Goal: Task Accomplishment & Management: Manage account settings

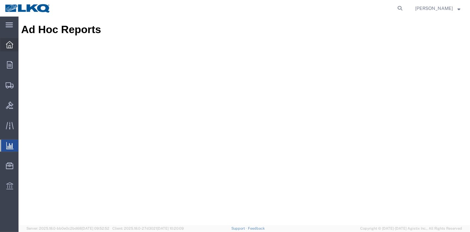
drag, startPoint x: 0, startPoint y: 0, endPoint x: 11, endPoint y: 42, distance: 43.8
click at [11, 42] on icon at bounding box center [9, 44] width 7 height 7
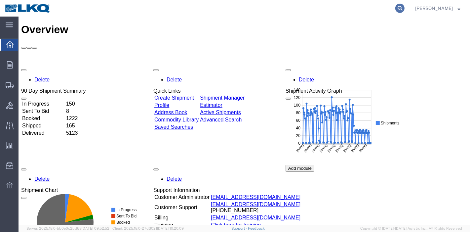
click at [404, 9] on icon at bounding box center [399, 8] width 9 height 9
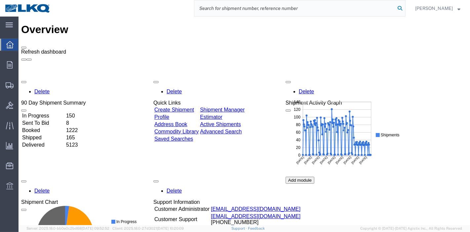
click at [402, 10] on icon at bounding box center [399, 8] width 9 height 9
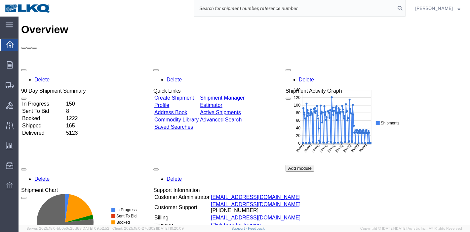
click at [346, 4] on input "search" at bounding box center [294, 8] width 201 height 16
paste input "56601605"
type input "56601605"
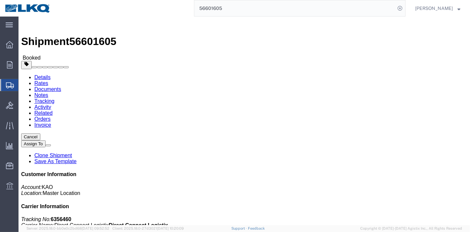
click link "Tracking"
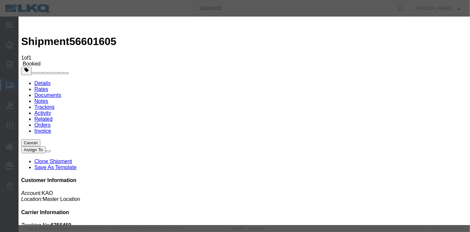
type input "[DATE]"
type input "9:00 PM"
drag, startPoint x: 122, startPoint y: 89, endPoint x: 124, endPoint y: 94, distance: 5.3
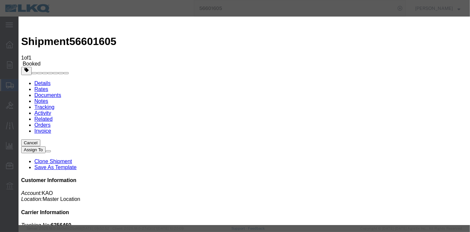
select select "DELIVRED"
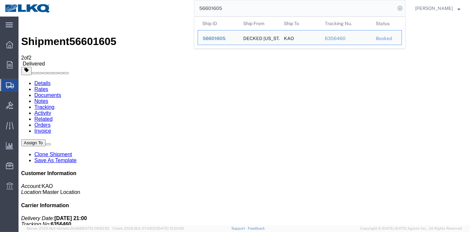
drag, startPoint x: 223, startPoint y: 10, endPoint x: 149, endPoint y: 12, distance: 73.7
click at [149, 12] on div "56601605 Ship ID Ship From Ship To Tracking Nu. Status Ship ID 56601605 Ship Fr…" at bounding box center [231, 8] width 350 height 17
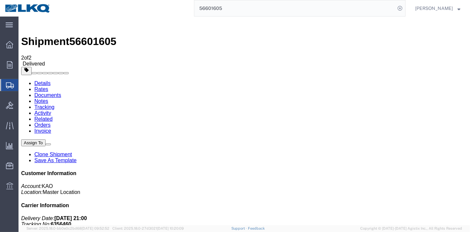
paste input "2735"
type input "56627355"
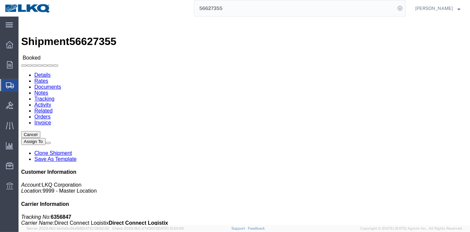
click link "Tracking"
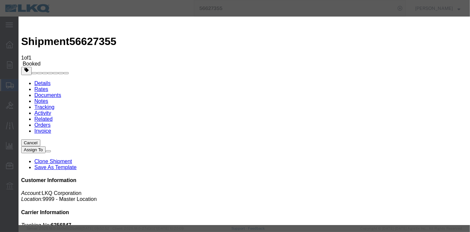
type input "[DATE]"
type input "9:00 PM"
select select "DELIVRED"
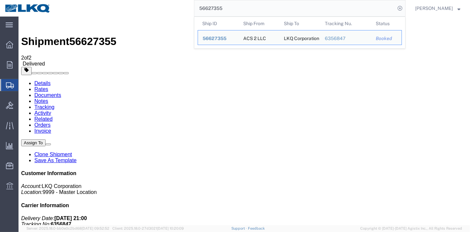
drag, startPoint x: 224, startPoint y: 6, endPoint x: 144, endPoint y: 9, distance: 80.4
click at [144, 9] on div "56627355 Ship ID Ship From Ship To Tracking Nu. Status Ship ID 56627355 Ship Fr…" at bounding box center [231, 8] width 350 height 17
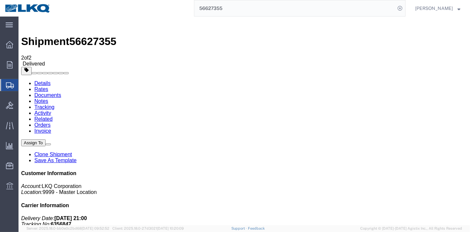
paste input "412518"
type input "56412518"
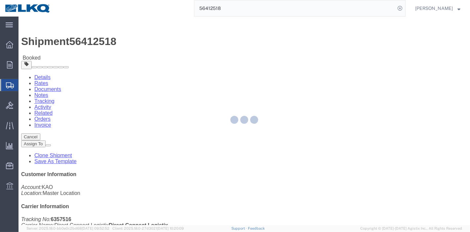
click div
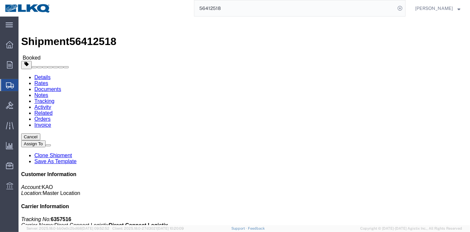
click link "Tracking"
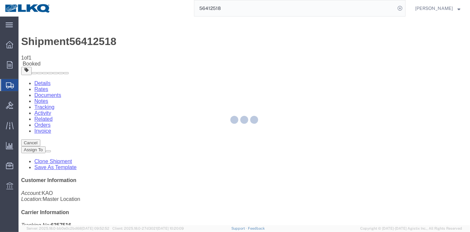
click at [316, 63] on div at bounding box center [244, 121] width 451 height 208
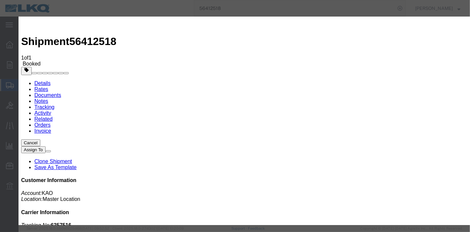
type input "[DATE]"
type input "9:00 PM"
select select "DELIVRED"
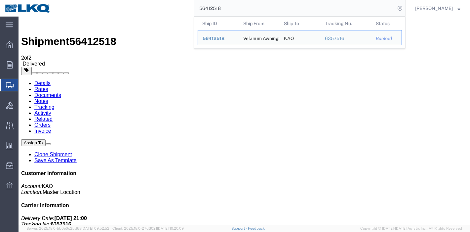
drag, startPoint x: 238, startPoint y: 10, endPoint x: 110, endPoint y: 14, distance: 127.9
click at [104, 10] on div "56412518 Ship ID Ship From Ship To Tracking Nu. Status Ship ID 56412518 Ship Fr…" at bounding box center [231, 8] width 350 height 17
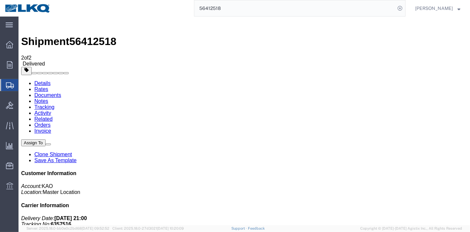
paste input "672587"
type input "56672587"
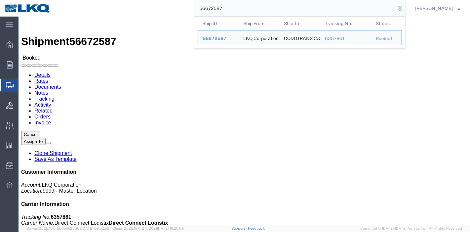
click div
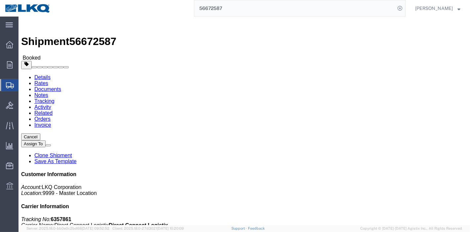
click link "Tracking"
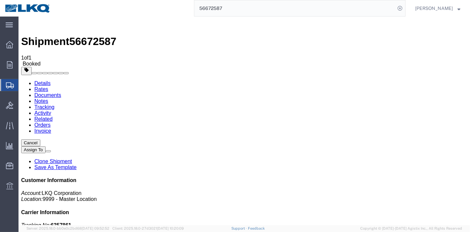
drag, startPoint x: 321, startPoint y: 76, endPoint x: 302, endPoint y: 60, distance: 24.8
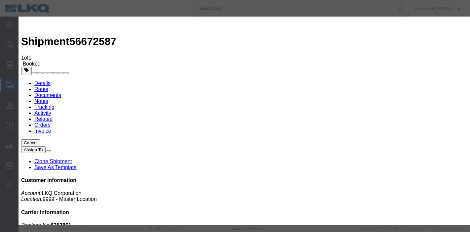
type input "[DATE]"
type input "9:00 PM"
select select "DELIVRED"
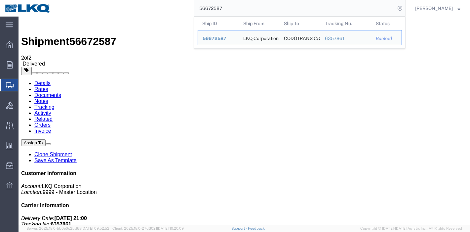
drag, startPoint x: 234, startPoint y: 6, endPoint x: 153, endPoint y: 8, distance: 81.0
click at [153, 8] on div "56672587 Ship ID Ship From Ship To Tracking Nu. Status Ship ID 56672587 Ship Fr…" at bounding box center [231, 8] width 350 height 17
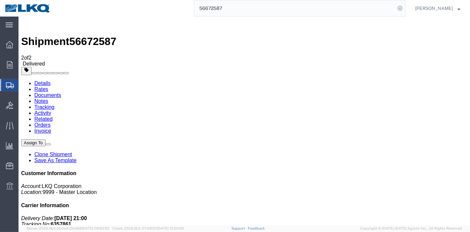
paste input "27218"
type input "56627218"
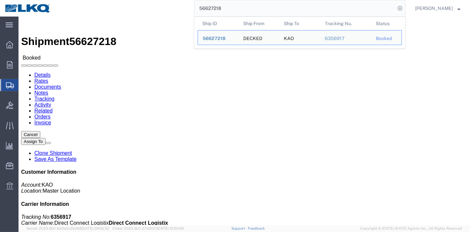
click link "Tracking"
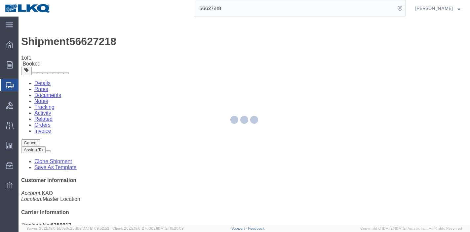
click at [313, 59] on div at bounding box center [244, 121] width 451 height 208
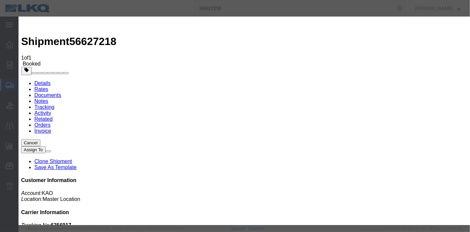
type input "[DATE]"
type input "9:00 PM"
select select "DELIVRED"
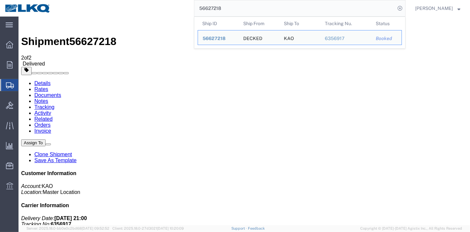
drag, startPoint x: 239, startPoint y: 7, endPoint x: 169, endPoint y: 7, distance: 70.1
click at [169, 7] on div "56627218 Ship ID Ship From Ship To Tracking Nu. Status Ship ID 56627218 Ship Fr…" at bounding box center [231, 8] width 350 height 17
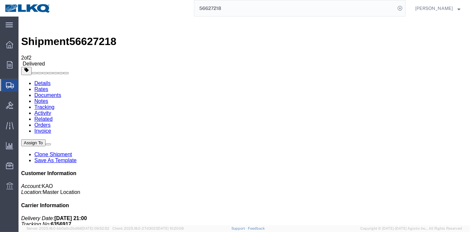
paste input "08287"
type input "56608287"
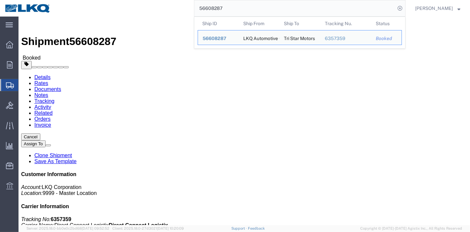
click link "Tracking"
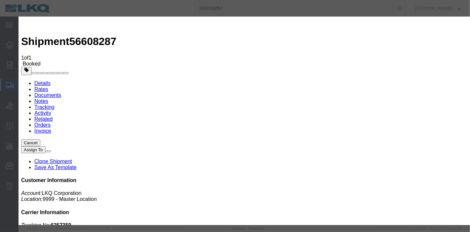
type input "[DATE]"
type input "9:00 PM"
select select "DELIVRED"
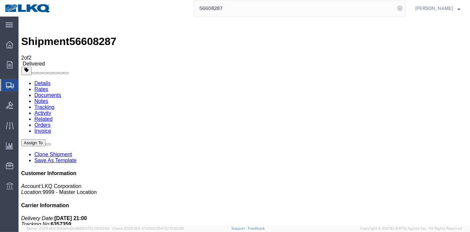
drag, startPoint x: 158, startPoint y: 7, endPoint x: 110, endPoint y: 9, distance: 48.0
click at [103, 7] on div "56608287" at bounding box center [231, 8] width 350 height 17
paste input "593545"
type input "56593545"
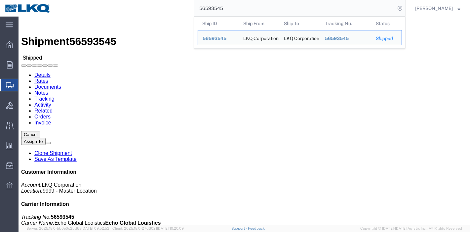
drag, startPoint x: 142, startPoint y: 42, endPoint x: 124, endPoint y: 25, distance: 24.8
click link "Tracking"
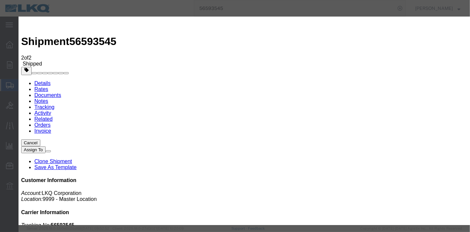
type input "[DATE]"
type input "9:00 PM"
select select "DELIVRED"
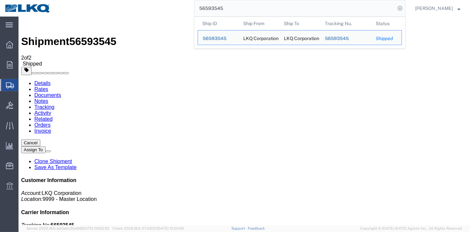
drag, startPoint x: 241, startPoint y: 8, endPoint x: 158, endPoint y: 8, distance: 82.3
click at [158, 8] on div "56593545 Ship ID Ship From Ship To Tracking Nu. Status Ship ID 56593545 Ship Fr…" at bounding box center [231, 8] width 350 height 17
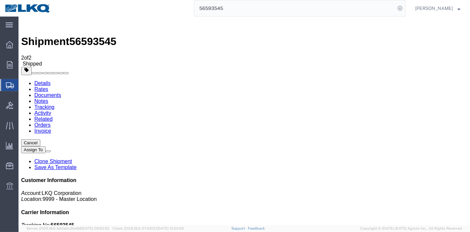
paste input "660481"
type input "56660481"
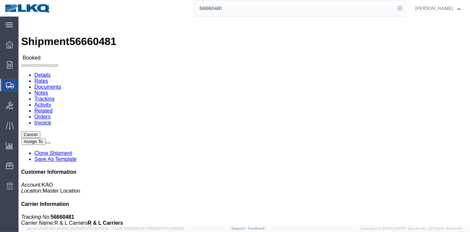
click link "Tracking"
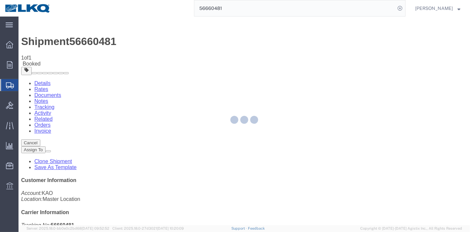
click at [306, 66] on div at bounding box center [244, 121] width 451 height 208
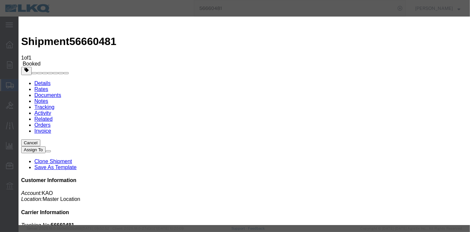
type input "[DATE]"
type input "9:00 PM"
select select "DELIVRED"
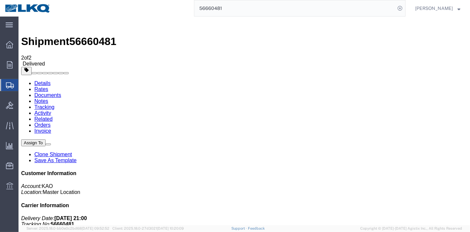
drag, startPoint x: 242, startPoint y: 5, endPoint x: 135, endPoint y: 9, distance: 106.8
click at [135, 9] on div "56660481" at bounding box center [231, 8] width 350 height 17
paste input "85040"
type input "56685040"
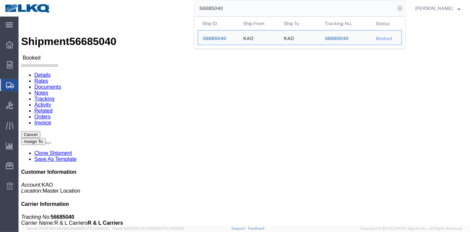
drag, startPoint x: 175, startPoint y: 44, endPoint x: 123, endPoint y: 23, distance: 56.5
click link "Tracking"
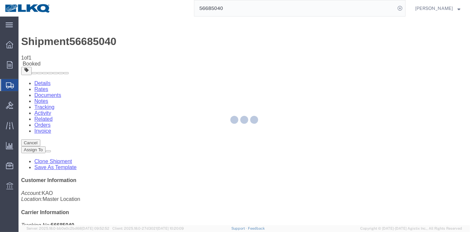
click at [309, 59] on div at bounding box center [244, 121] width 451 height 208
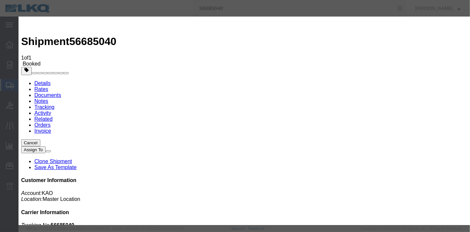
type input "[DATE]"
type input "9:00 PM"
select select "DELIVRED"
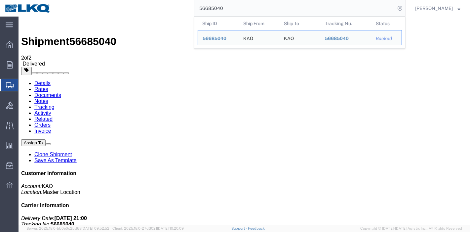
drag, startPoint x: 258, startPoint y: 14, endPoint x: 123, endPoint y: 15, distance: 135.8
click at [121, 12] on div "56685040 Ship ID Ship From Ship To Tracking Nu. Status Ship ID 56685040 Ship Fr…" at bounding box center [231, 8] width 350 height 17
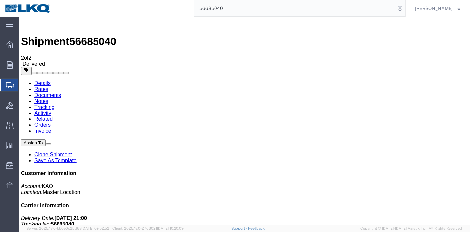
paste input "08252"
type input "56608252"
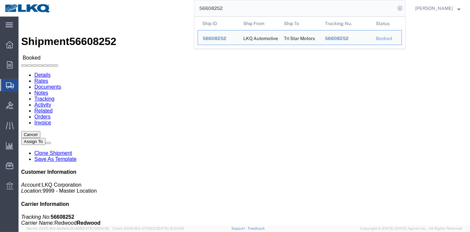
click link "Tracking"
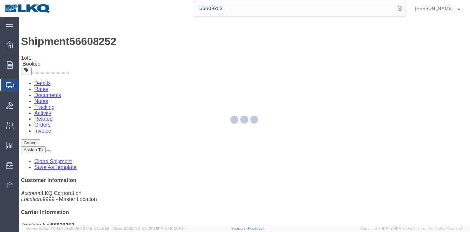
click at [313, 61] on div at bounding box center [244, 121] width 451 height 208
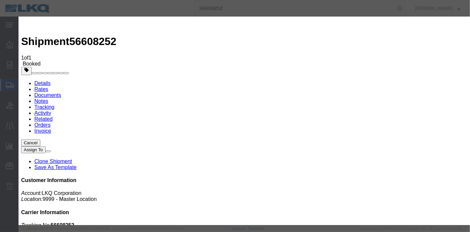
type input "[DATE]"
type input "9:00 PM"
select select "DELIVRED"
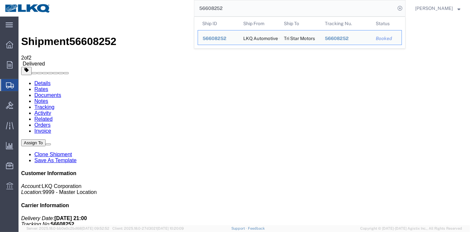
drag, startPoint x: 204, startPoint y: 4, endPoint x: 113, endPoint y: 16, distance: 91.3
click at [114, 14] on div "56608252 Ship ID Ship From Ship To Tracking Nu. Status Ship ID 56608252 Ship Fr…" at bounding box center [231, 8] width 350 height 17
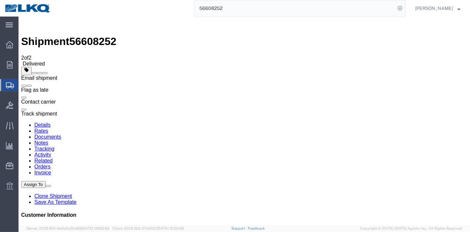
paste input "598016"
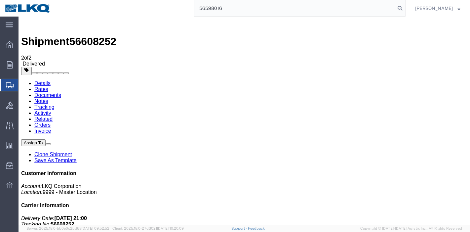
type input "56598016"
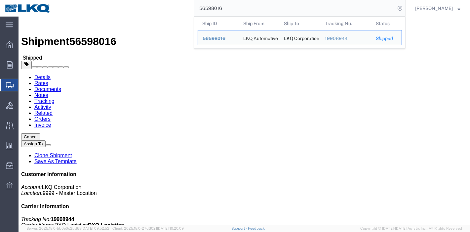
click link "Tracking"
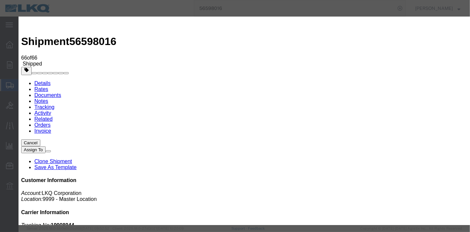
type input "[DATE]"
type input "9:00 PM"
select select "DELIVRED"
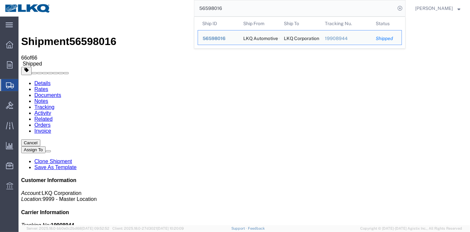
drag, startPoint x: 260, startPoint y: 7, endPoint x: 101, endPoint y: 7, distance: 158.6
click at [101, 7] on div "56598016 Ship ID Ship From Ship To Tracking Nu. Status Ship ID 56598016 Ship Fr…" at bounding box center [231, 8] width 350 height 17
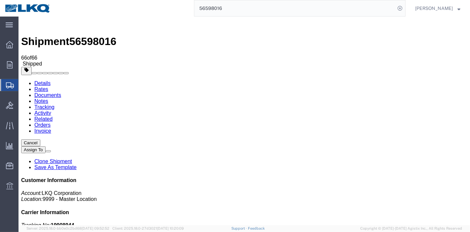
paste input "486929"
type input "56486929"
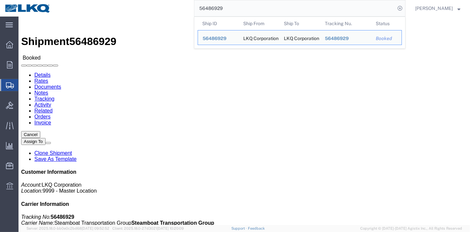
click link "Tracking"
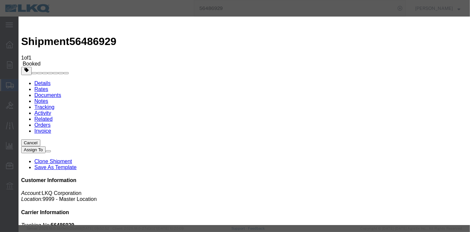
type input "[DATE]"
type input "9:00 PM"
select select "DELIVRED"
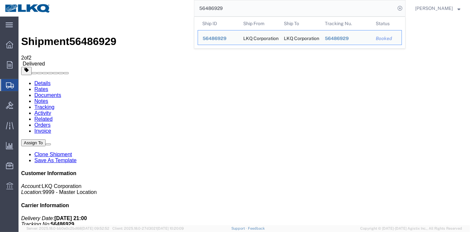
drag, startPoint x: 236, startPoint y: 7, endPoint x: 174, endPoint y: -1, distance: 63.0
click at [174, 0] on html "main_menu Created with Sketch. Collapse Menu Overview Orders Order Manager Crea…" at bounding box center [235, 116] width 470 height 232
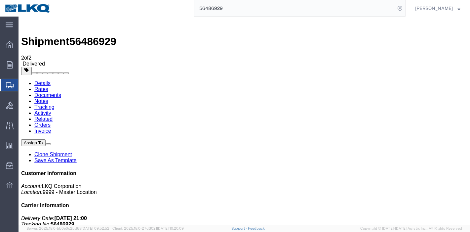
paste input "594840"
type input "56594840"
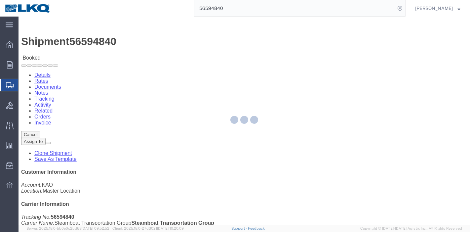
click at [144, 41] on div at bounding box center [244, 121] width 451 height 208
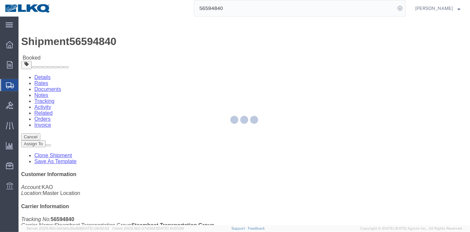
click at [143, 40] on div at bounding box center [244, 121] width 451 height 208
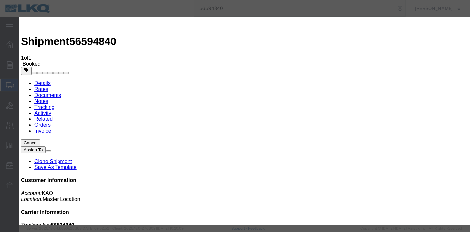
type input "[DATE]"
type input "9:00 PM"
select select "DELIVRED"
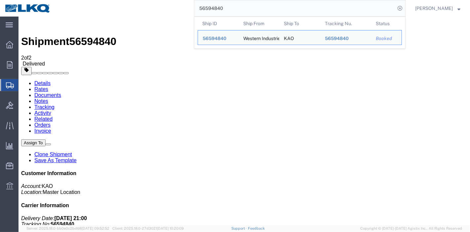
drag, startPoint x: 234, startPoint y: 4, endPoint x: 141, endPoint y: 8, distance: 92.6
click at [141, 8] on div "56594840 Ship ID Ship From Ship To Tracking Nu. Status Ship ID 56594840 Ship Fr…" at bounding box center [231, 8] width 350 height 17
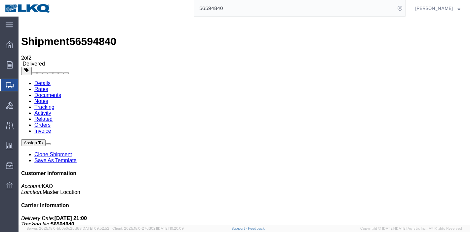
paste input "687261"
type input "56687261"
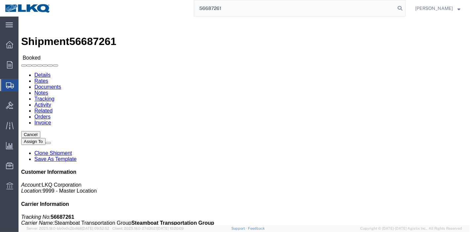
click link "Tracking"
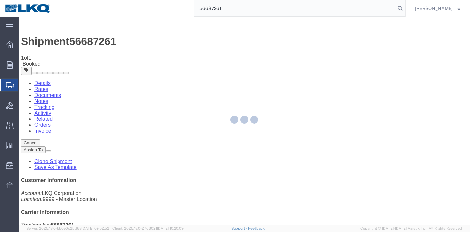
click at [305, 65] on div at bounding box center [244, 121] width 451 height 208
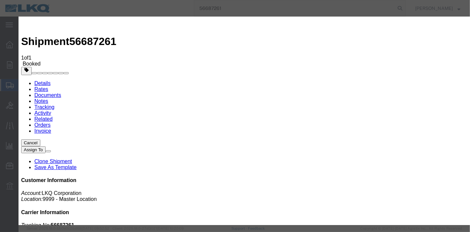
type input "[DATE]"
type input "9:00 PM"
select select "DELIVRED"
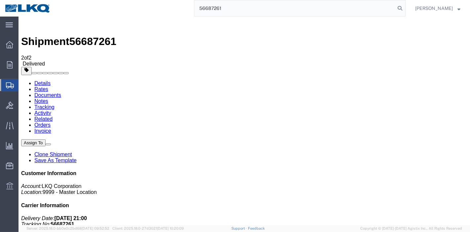
drag, startPoint x: 243, startPoint y: 8, endPoint x: 140, endPoint y: 15, distance: 102.3
click at [140, 15] on div "56687261" at bounding box center [231, 8] width 350 height 17
paste input "8767"
type input "56688767"
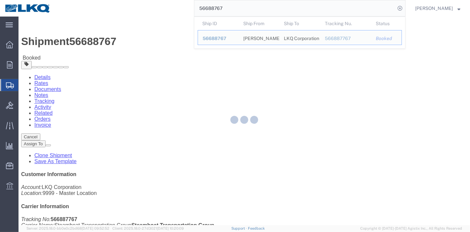
click at [139, 40] on div at bounding box center [244, 121] width 451 height 208
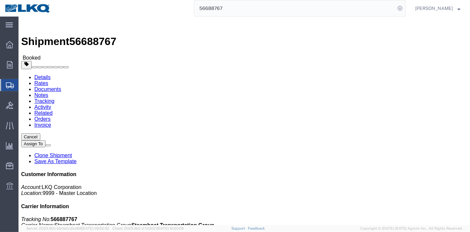
click link "Tracking"
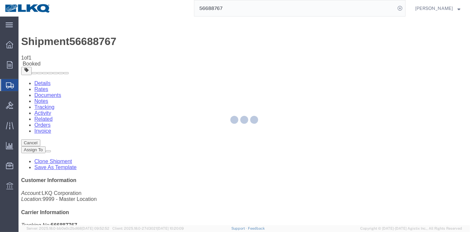
click at [306, 62] on div at bounding box center [244, 121] width 451 height 208
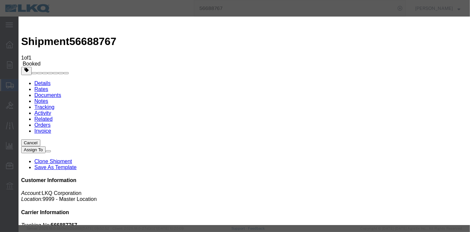
type input "[DATE]"
type input "9:00 PM"
select select "DELIVRED"
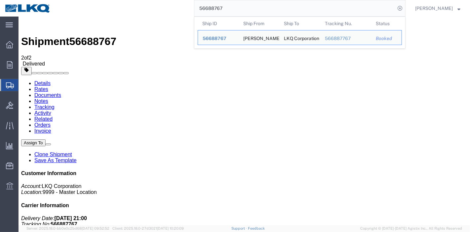
drag, startPoint x: 234, startPoint y: 8, endPoint x: 99, endPoint y: 13, distance: 135.3
click at [99, 13] on div "56688767 Ship ID Ship From Ship To Tracking Nu. Status Ship ID 56688767 Ship Fr…" at bounding box center [231, 8] width 350 height 17
paste input "557002"
type input "56557002"
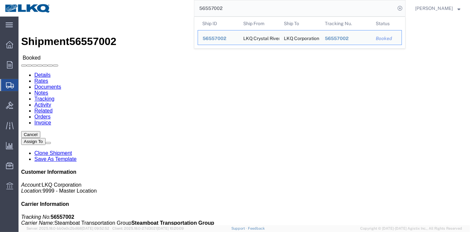
click link "Tracking"
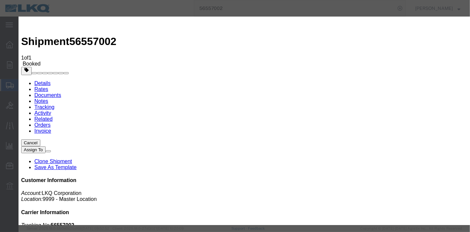
type input "[DATE]"
type input "9:00 PM"
select select "DELIVRED"
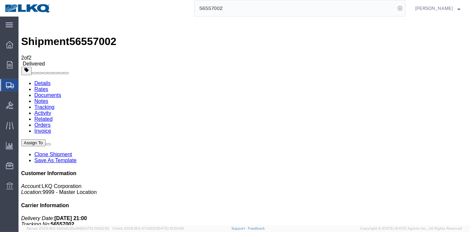
drag, startPoint x: 242, startPoint y: 14, endPoint x: 114, endPoint y: 12, distance: 127.6
click at [115, 11] on div "56557002" at bounding box center [231, 8] width 350 height 17
paste input "690875"
type input "56690875"
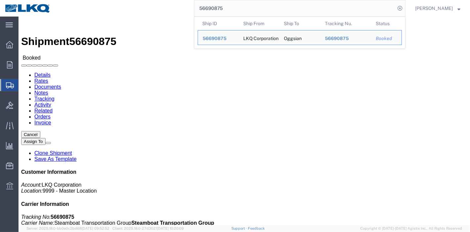
drag, startPoint x: 114, startPoint y: 12, endPoint x: 120, endPoint y: 24, distance: 14.3
click link "Tracking"
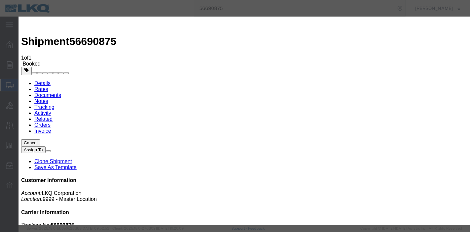
type input "[DATE]"
type input "9:00 PM"
select select "DELIVRED"
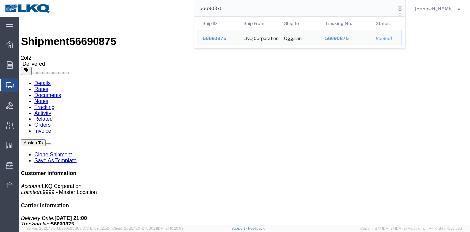
drag, startPoint x: 246, startPoint y: 10, endPoint x: 144, endPoint y: 16, distance: 102.0
click at [125, 6] on div "56690875 Ship ID Ship From Ship To Tracking Nu. Status Ship ID 56690875 Ship Fr…" at bounding box center [231, 8] width 350 height 17
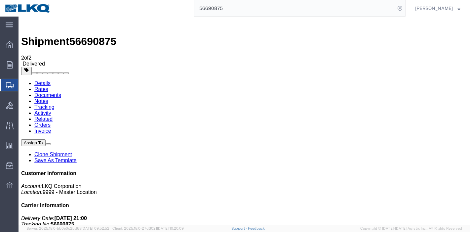
paste input "595687"
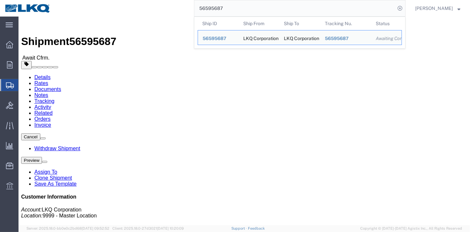
drag, startPoint x: 222, startPoint y: 9, endPoint x: 143, endPoint y: 9, distance: 78.3
click at [143, 9] on div "56595687 Ship ID Ship From Ship To Tracking Nu. Status Ship ID 56595687 Ship Fr…" at bounding box center [231, 8] width 350 height 17
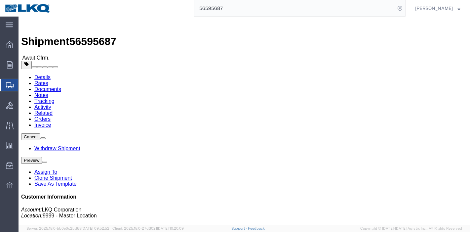
paste input "79102"
type input "56579102"
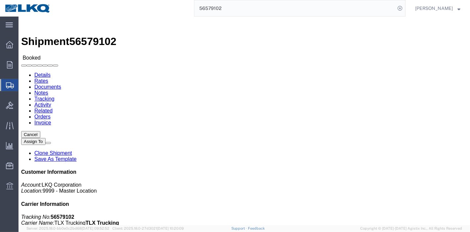
drag, startPoint x: 141, startPoint y: 41, endPoint x: 122, endPoint y: 24, distance: 24.8
click link "Tracking"
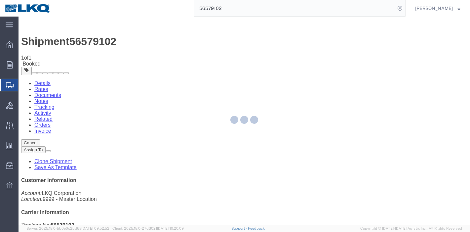
click at [296, 64] on div at bounding box center [244, 121] width 451 height 208
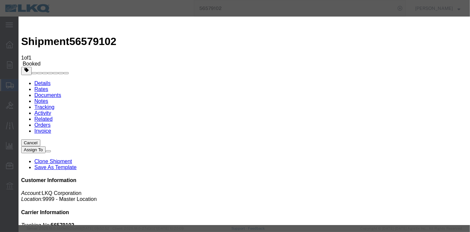
type input "[DATE]"
type input "9:00 PM"
select select "DELIVRED"
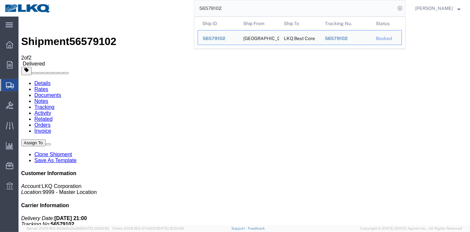
drag, startPoint x: 239, startPoint y: 5, endPoint x: 133, endPoint y: 13, distance: 106.1
click at [130, 8] on div "56579102 Ship ID Ship From Ship To Tracking Nu. Status Ship ID 56579102 Ship Fr…" at bounding box center [231, 8] width 350 height 17
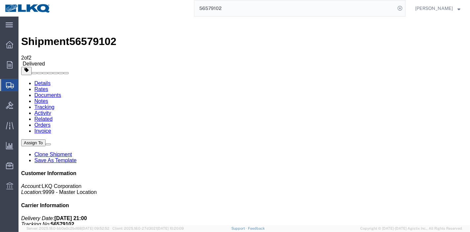
paste input "632831"
type input "56632831"
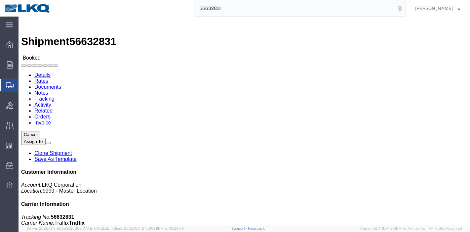
click link "Tracking"
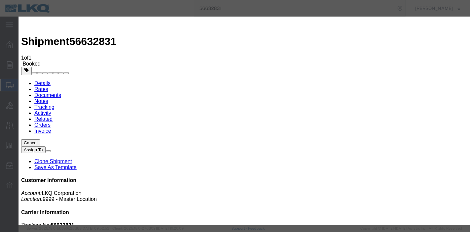
type input "[DATE]"
type input "9:00 PM"
select select "DELIVRED"
